Goal: Task Accomplishment & Management: Use online tool/utility

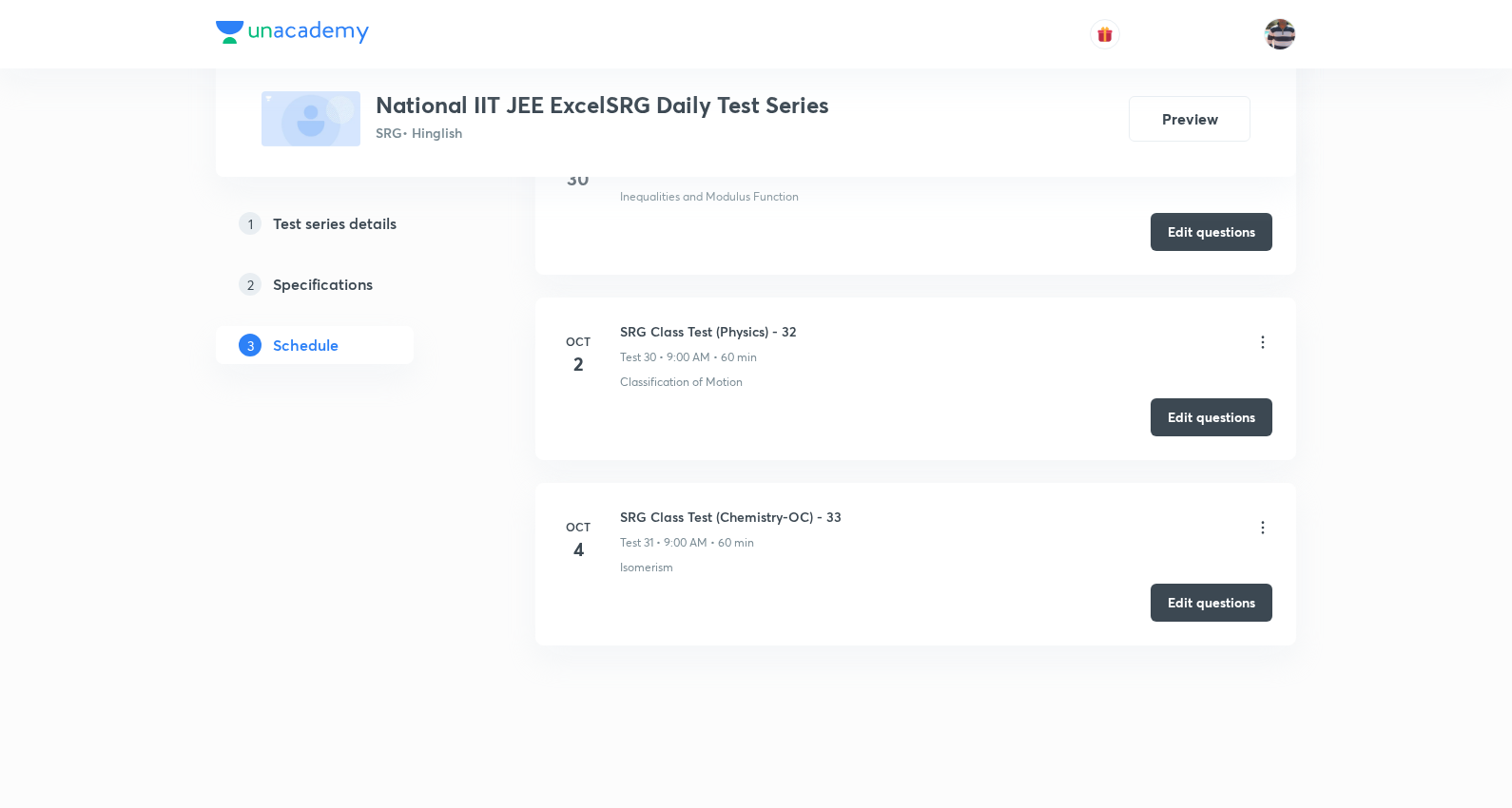
scroll to position [6223, 0]
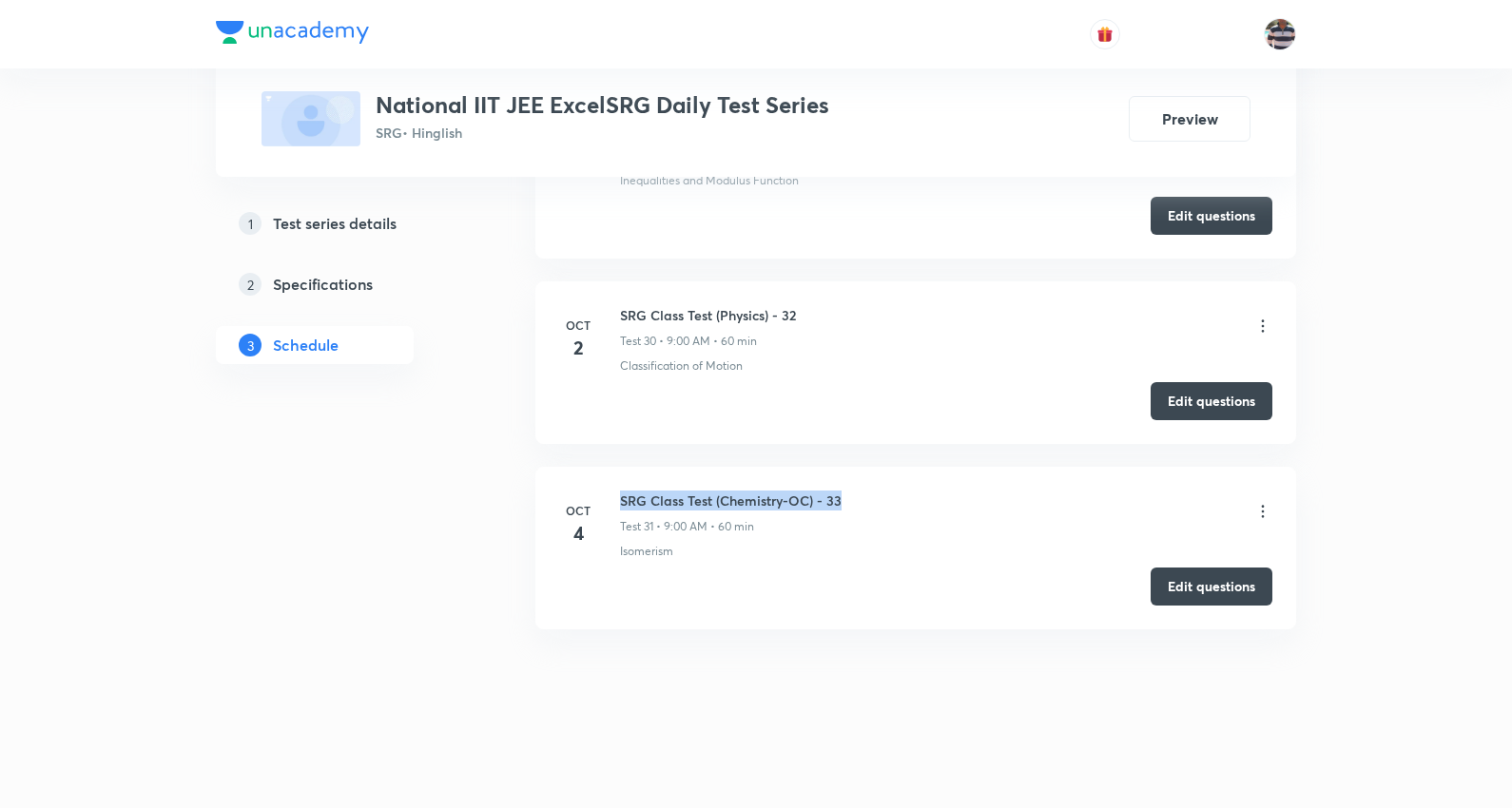
drag, startPoint x: 658, startPoint y: 479, endPoint x: 698, endPoint y: 486, distance: 40.6
click at [616, 488] on li "Oct 4 SRG Class Test (Chemistry-OC) - 33 Test 31 • 9:00 AM • 60 min Isomerism E…" at bounding box center [915, 548] width 761 height 162
copy h6 "SRG Class Test (Chemistry-OC) - 33"
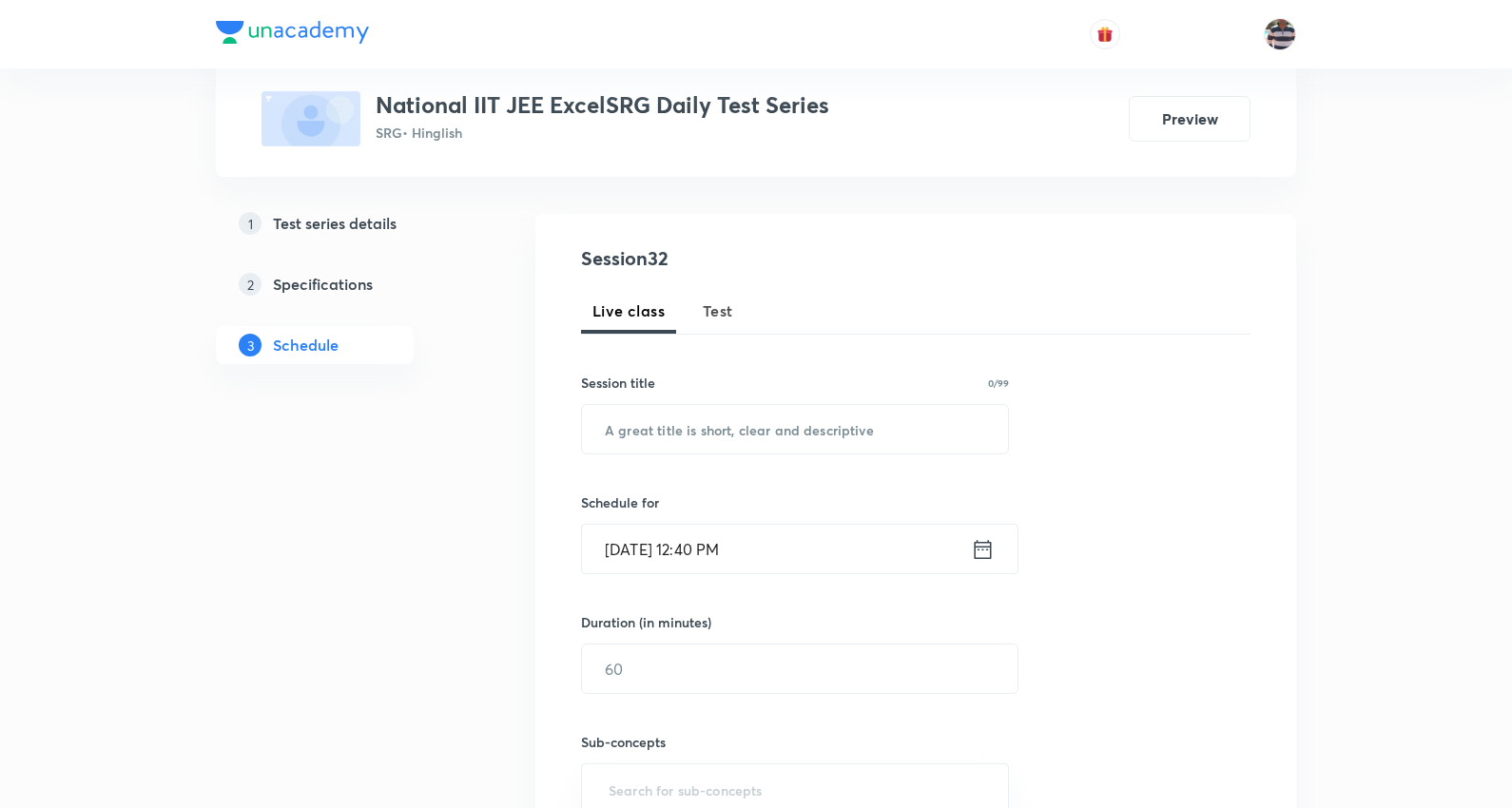
scroll to position [0, 0]
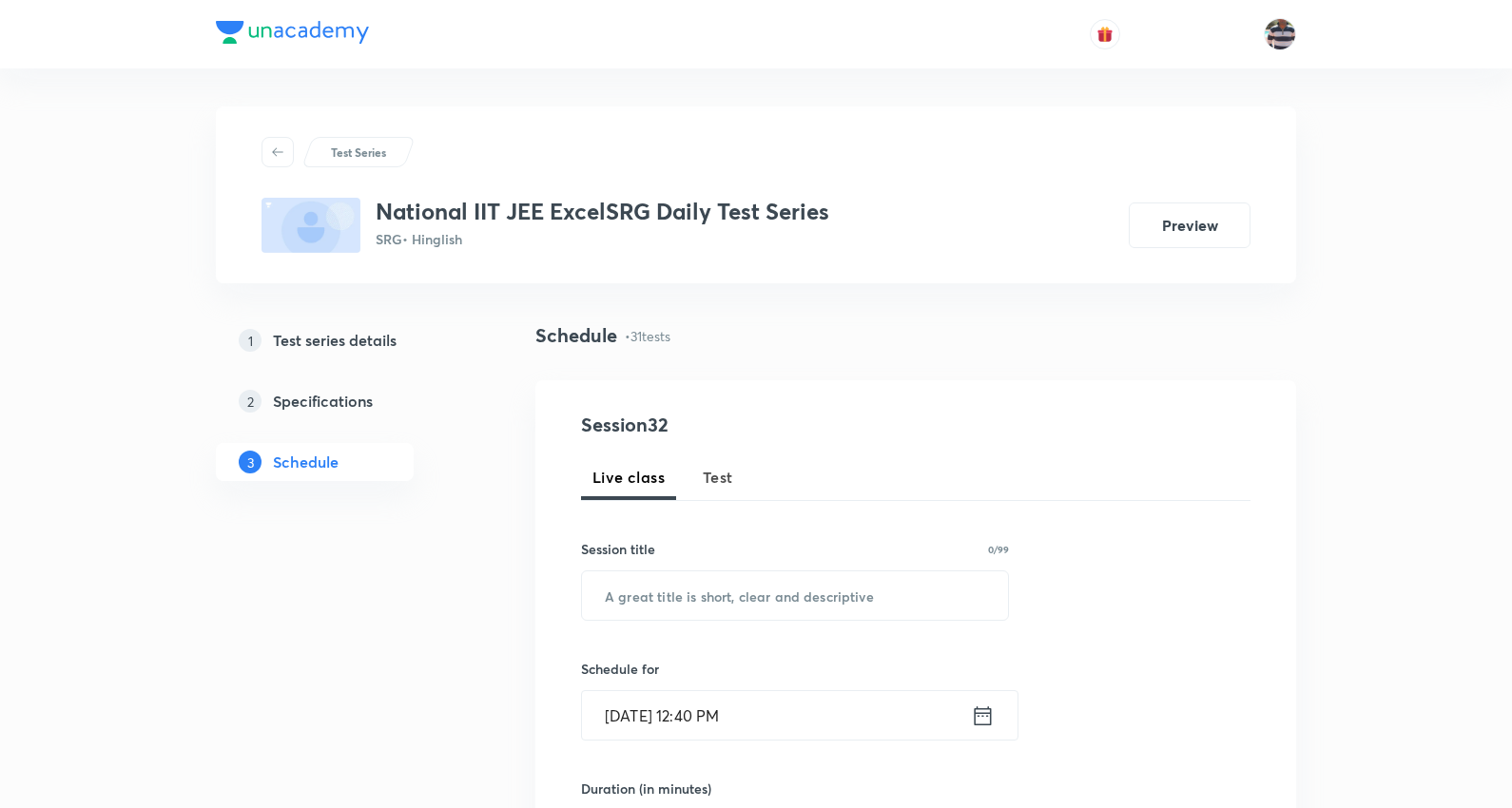
click at [720, 476] on span "Test" at bounding box center [718, 477] width 30 height 23
click at [707, 581] on input "text" at bounding box center [794, 595] width 426 height 48
paste input "SRG Class Test (Chemistry-OC) - 33"
type input "SRG Class Test (Chemistry-OC) - 33"
